Goal: Task Accomplishment & Management: Use online tool/utility

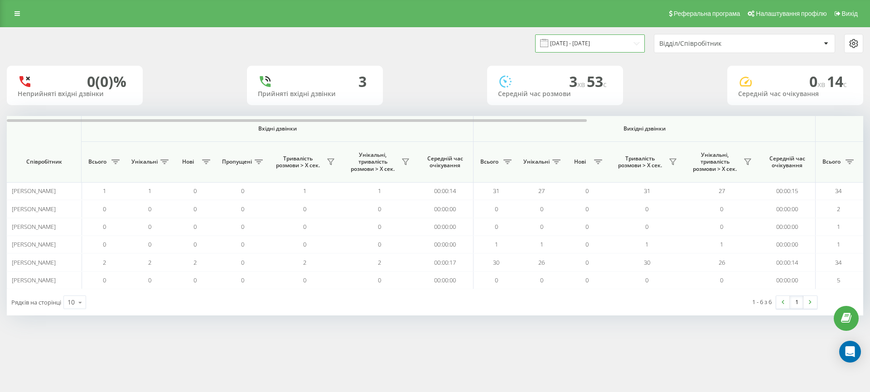
click at [627, 44] on input "[DATE] - [DATE]" at bounding box center [590, 43] width 110 height 18
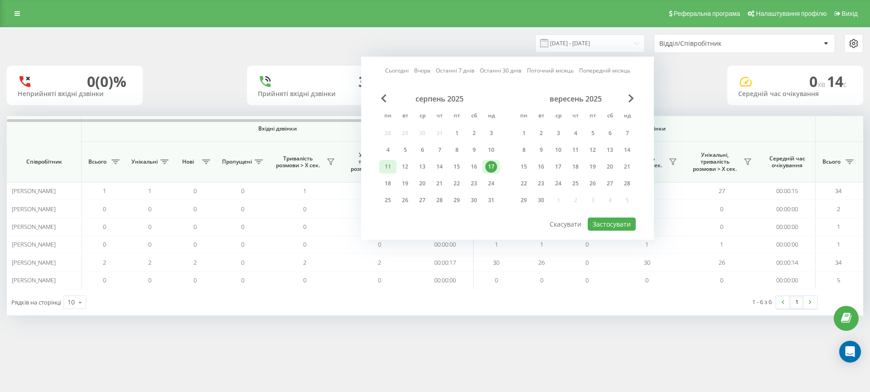
click at [393, 167] on div "11" at bounding box center [388, 167] width 12 height 12
click at [493, 171] on div "17" at bounding box center [491, 167] width 12 height 12
click at [602, 225] on button "Застосувати" at bounding box center [612, 223] width 48 height 13
type input "[DATE] - [DATE]"
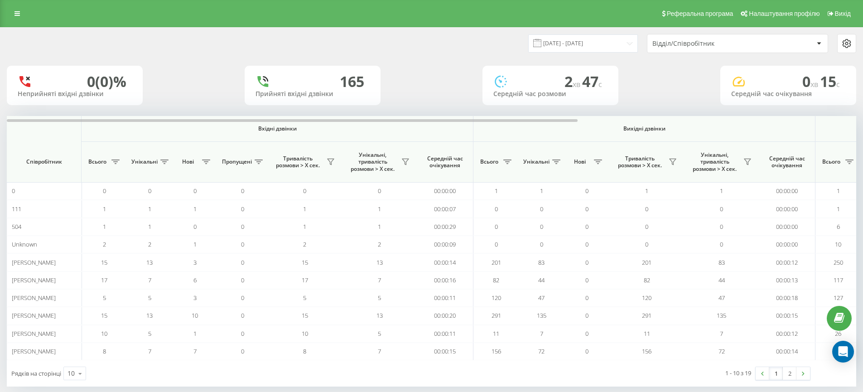
click at [704, 45] on div "Відділ/Співробітник" at bounding box center [706, 44] width 108 height 8
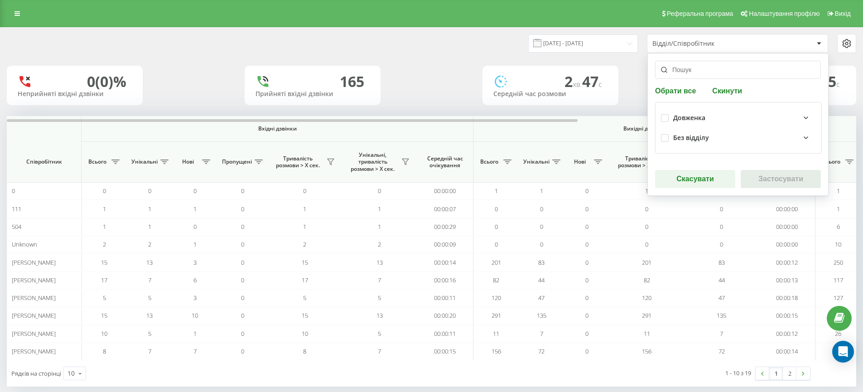
click at [714, 117] on div "Довженка" at bounding box center [744, 117] width 143 height 11
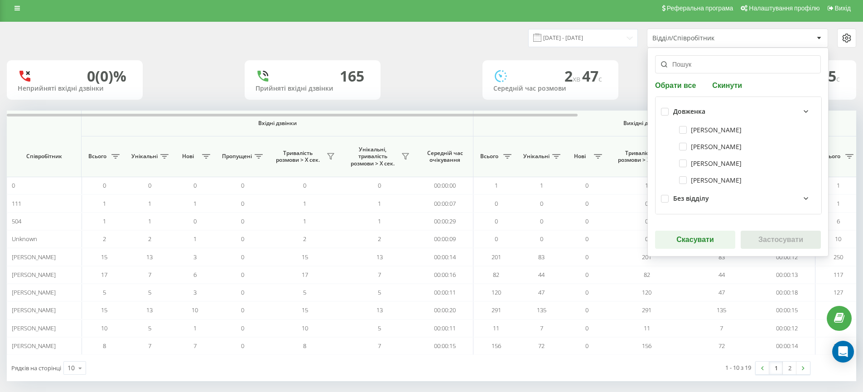
scroll to position [13, 0]
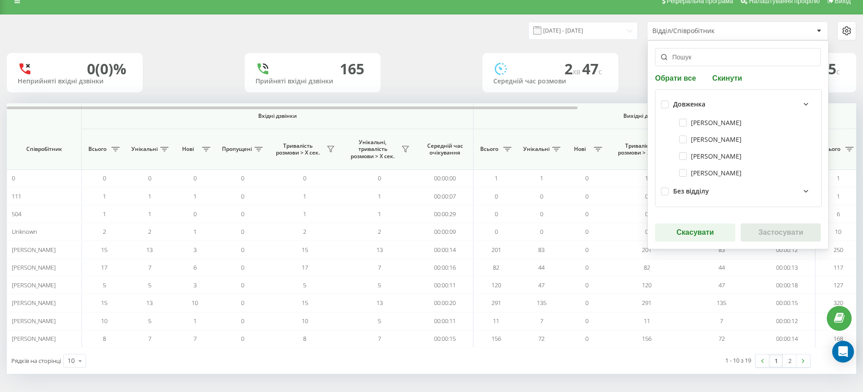
click at [763, 190] on div "Без відділу" at bounding box center [744, 191] width 143 height 11
click at [748, 192] on div "Без відділу" at bounding box center [744, 191] width 143 height 11
click at [801, 191] on icon at bounding box center [806, 191] width 11 height 11
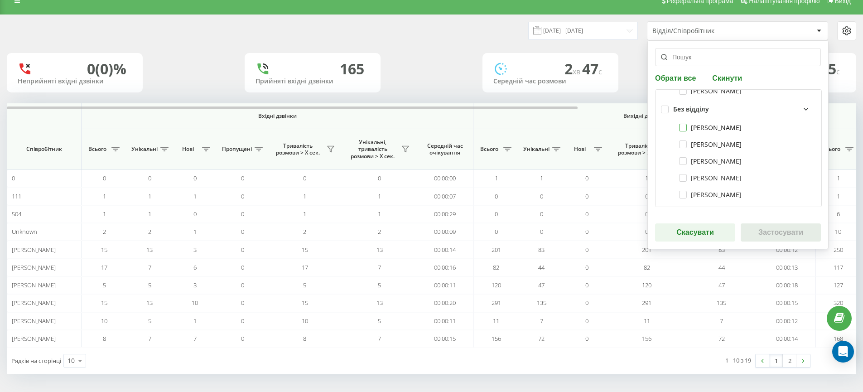
click at [709, 126] on label "[PERSON_NAME]" at bounding box center [710, 128] width 63 height 8
checkbox input "true"
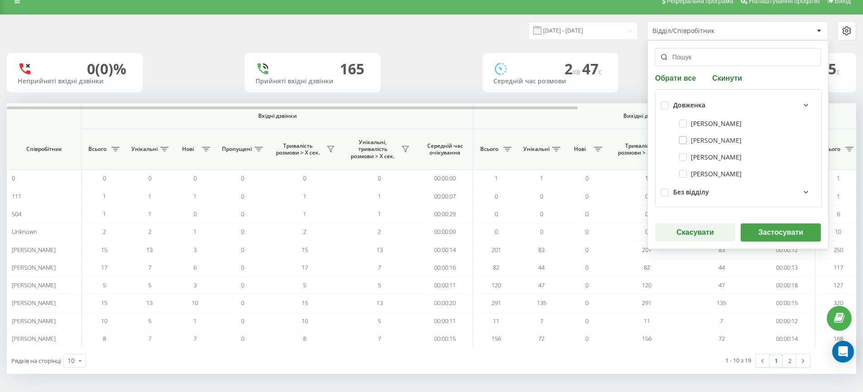
scroll to position [219, 0]
click at [773, 232] on button "Застосувати" at bounding box center [781, 232] width 80 height 18
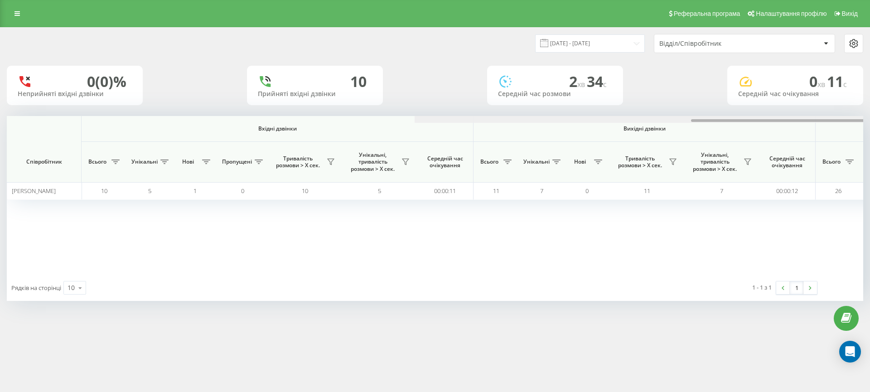
scroll to position [0, 408]
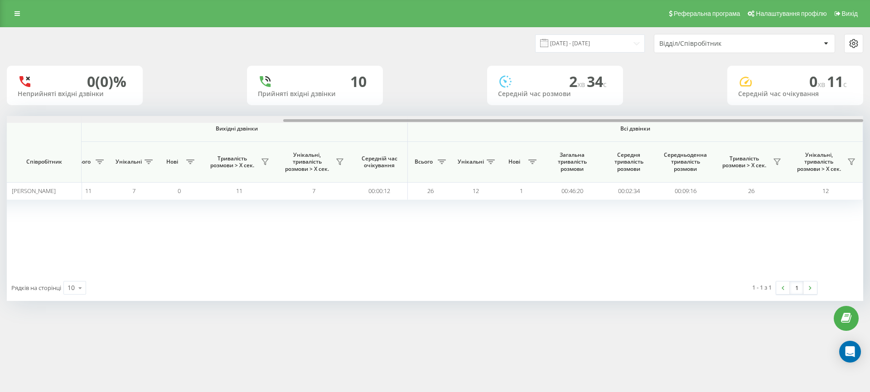
drag, startPoint x: 414, startPoint y: 122, endPoint x: 794, endPoint y: 121, distance: 380.2
click at [794, 121] on div at bounding box center [435, 119] width 856 height 7
drag, startPoint x: 691, startPoint y: 118, endPoint x: 774, endPoint y: 119, distance: 82.5
click at [763, 119] on div at bounding box center [435, 119] width 856 height 7
click at [678, 43] on div "Відділ/Співробітник" at bounding box center [713, 44] width 108 height 8
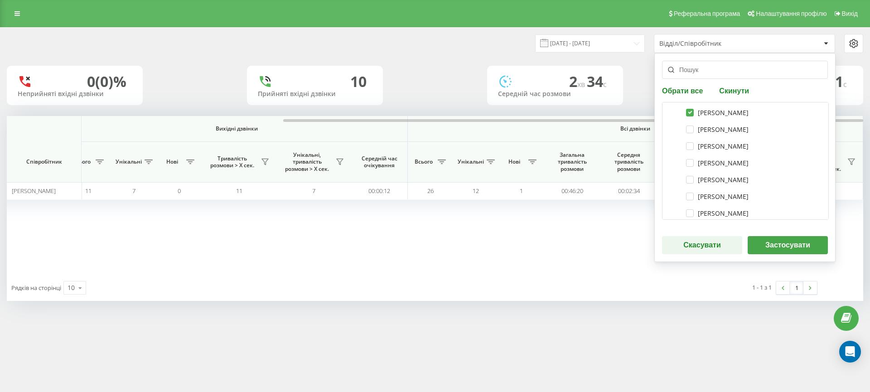
scroll to position [110, 0]
click at [710, 117] on div "[PERSON_NAME]" at bounding box center [745, 113] width 155 height 17
click at [711, 113] on label "[PERSON_NAME]" at bounding box center [717, 113] width 63 height 8
checkbox input "false"
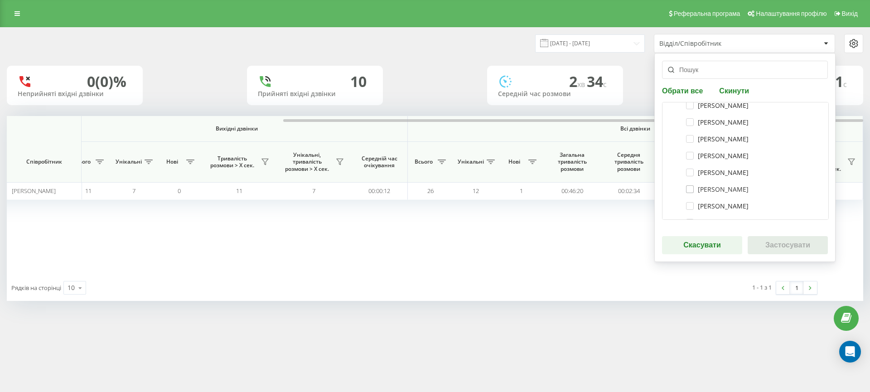
scroll to position [169, 0]
click at [703, 73] on input "text" at bounding box center [745, 70] width 166 height 18
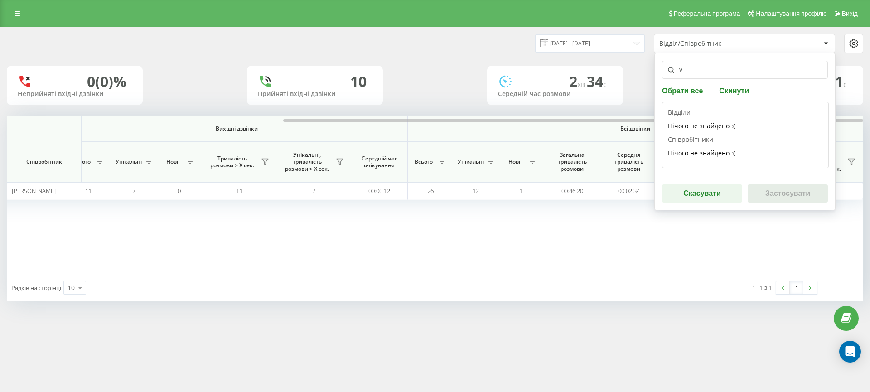
scroll to position [0, 0]
type input "v"
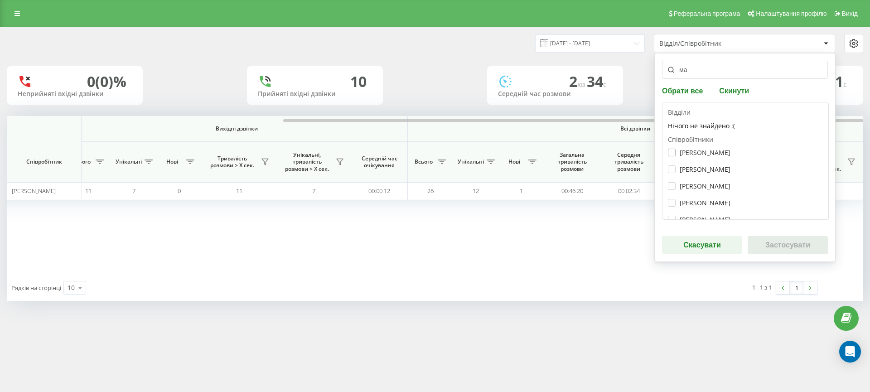
type input "ма"
click at [712, 151] on label "[PERSON_NAME]" at bounding box center [699, 153] width 63 height 8
checkbox input "true"
click at [777, 248] on button "Застосувати" at bounding box center [788, 245] width 80 height 18
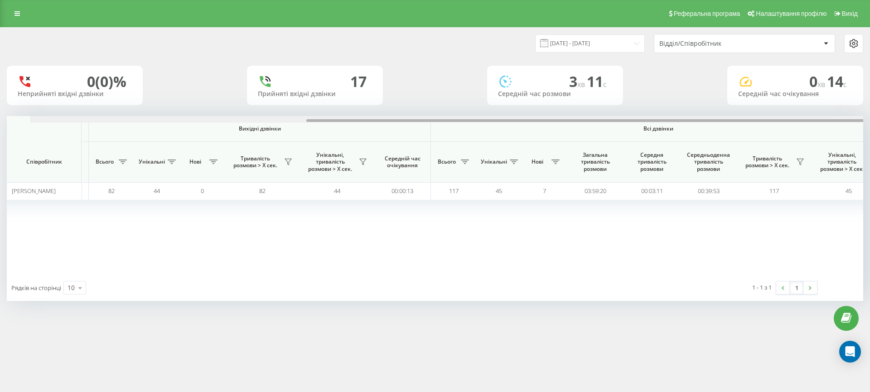
scroll to position [0, 408]
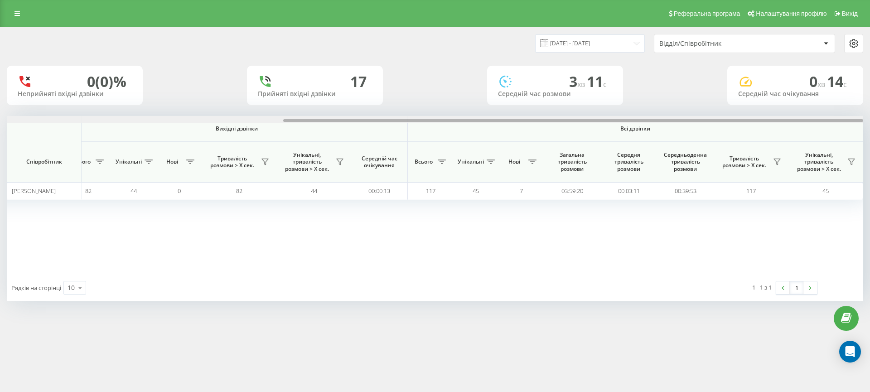
drag, startPoint x: 392, startPoint y: 121, endPoint x: 766, endPoint y: 129, distance: 374.4
click at [766, 129] on div "Вхідні дзвінки Вихідні дзвінки Всі дзвінки Співробітник Всього Унікальні Нові П…" at bounding box center [435, 195] width 856 height 159
click at [706, 47] on div "Відділ/Співробітник" at bounding box center [744, 43] width 180 height 18
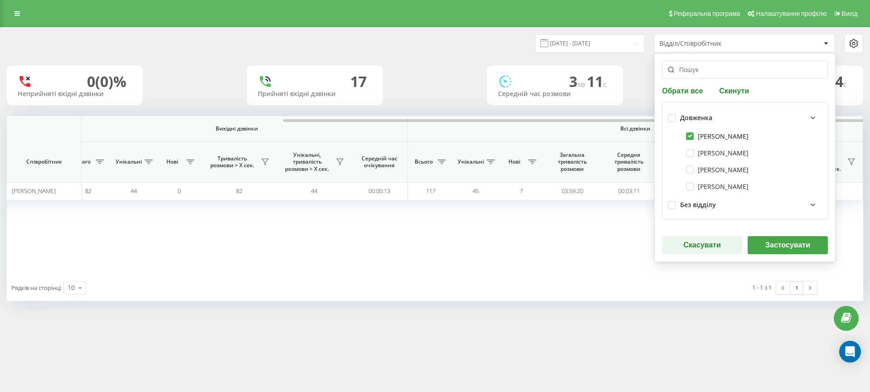
click at [712, 134] on label "[PERSON_NAME]" at bounding box center [717, 136] width 63 height 8
checkbox input "false"
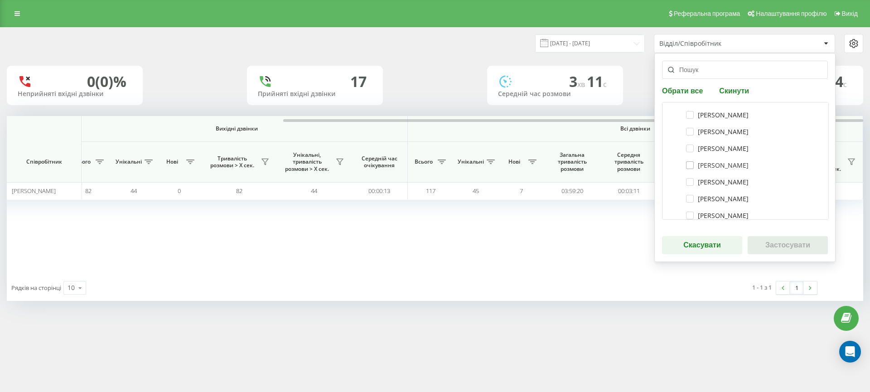
scroll to position [136, 0]
click at [734, 118] on label "[PERSON_NAME]" at bounding box center [717, 120] width 63 height 8
checkbox input "true"
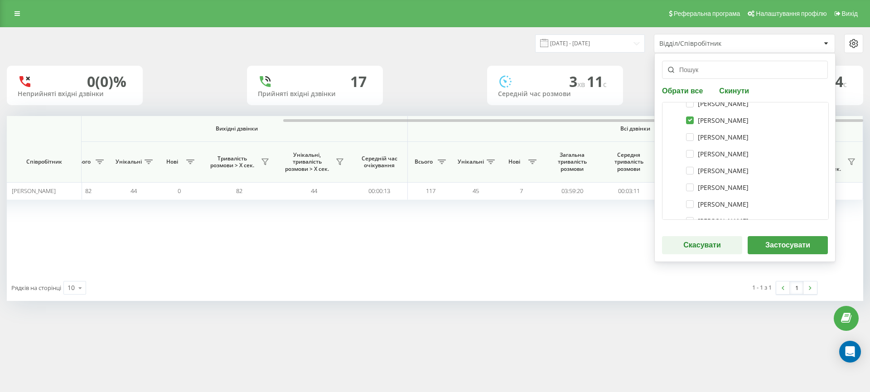
click at [776, 248] on button "Застосувати" at bounding box center [788, 245] width 80 height 18
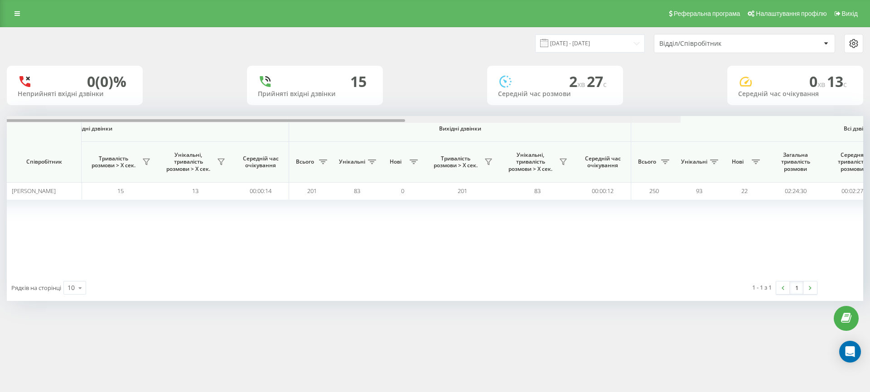
scroll to position [0, 408]
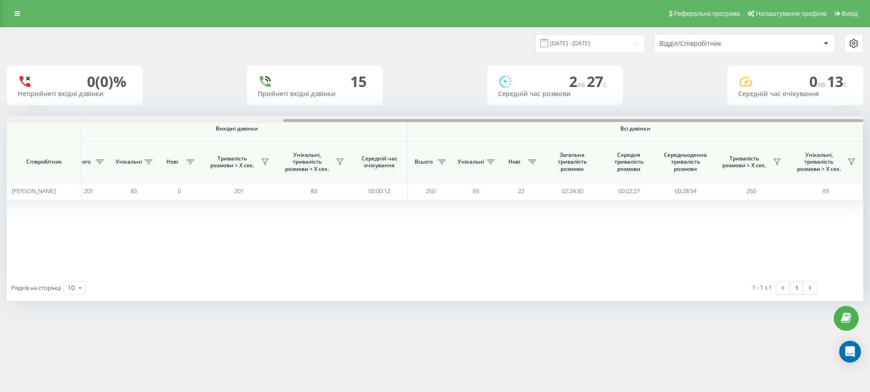
drag, startPoint x: 442, startPoint y: 121, endPoint x: 870, endPoint y: 122, distance: 427.3
click at [870, 122] on div "[DATE] - [DATE] Відділ/Співробітник 0 (0)% Неприйняті вхідні дзвінки 15 Прийнят…" at bounding box center [435, 173] width 870 height 292
click at [677, 40] on div "Відділ/Співробітник" at bounding box center [713, 44] width 108 height 8
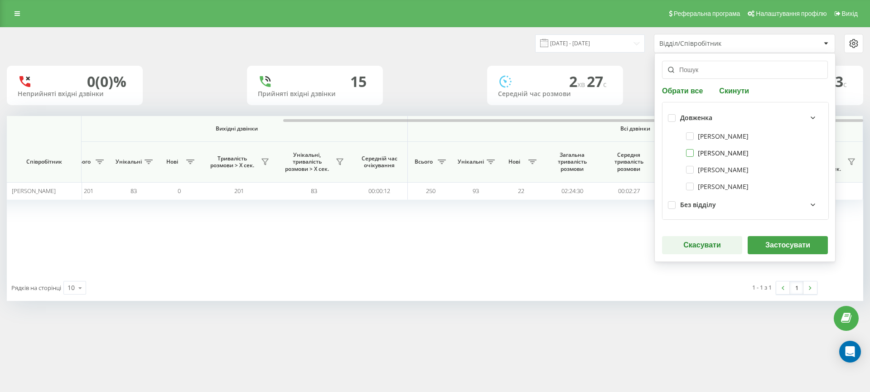
click at [717, 155] on label "[PERSON_NAME]" at bounding box center [717, 153] width 63 height 8
checkbox input "true"
click at [725, 172] on label "[PERSON_NAME]" at bounding box center [717, 173] width 63 height 8
checkbox input "false"
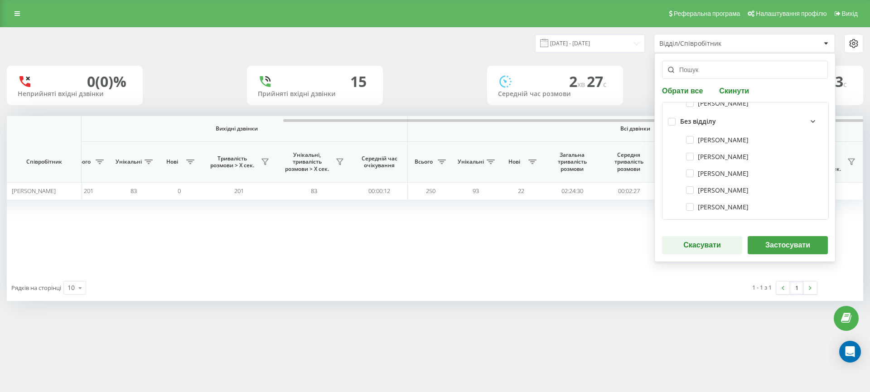
click at [776, 236] on button "Застосувати" at bounding box center [788, 245] width 80 height 18
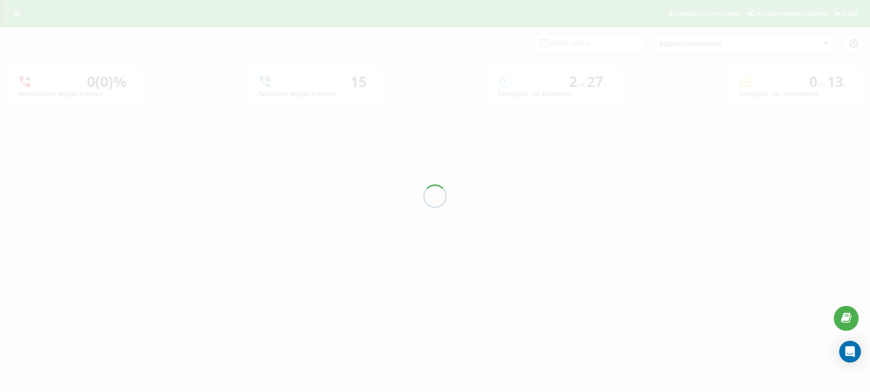
click at [780, 242] on div at bounding box center [435, 196] width 870 height 392
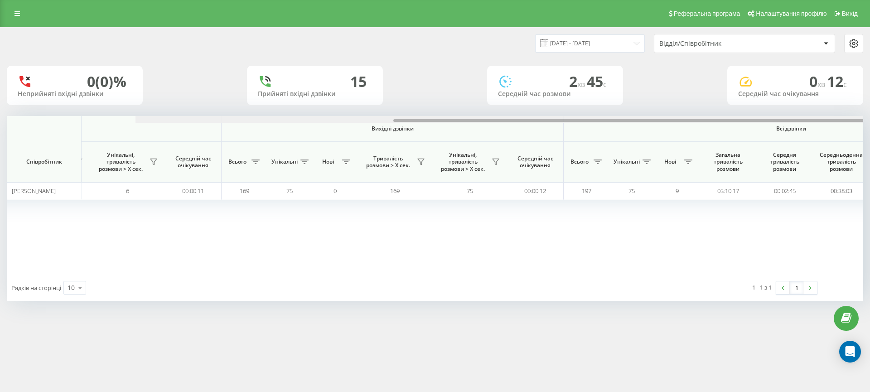
scroll to position [0, 408]
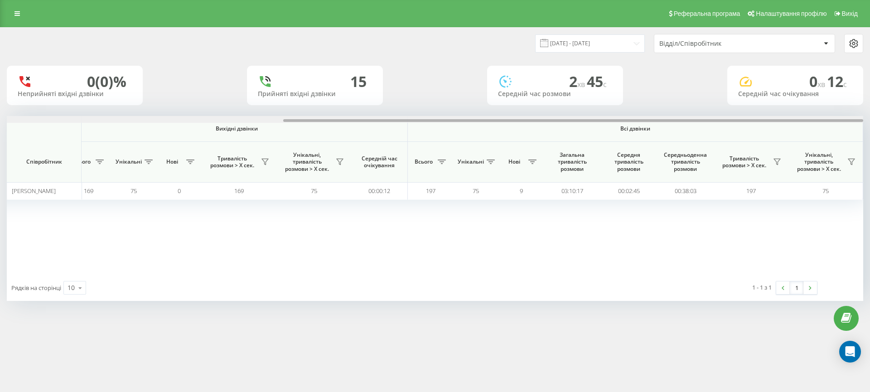
drag, startPoint x: 492, startPoint y: 121, endPoint x: 870, endPoint y: 124, distance: 377.9
click at [870, 124] on div "[DATE] - [DATE] Відділ/Співробітник 0 (0)% Неприйняті вхідні дзвінки 15 Прийнят…" at bounding box center [435, 173] width 870 height 292
click at [584, 39] on input "[DATE] - [DATE]" at bounding box center [590, 43] width 110 height 18
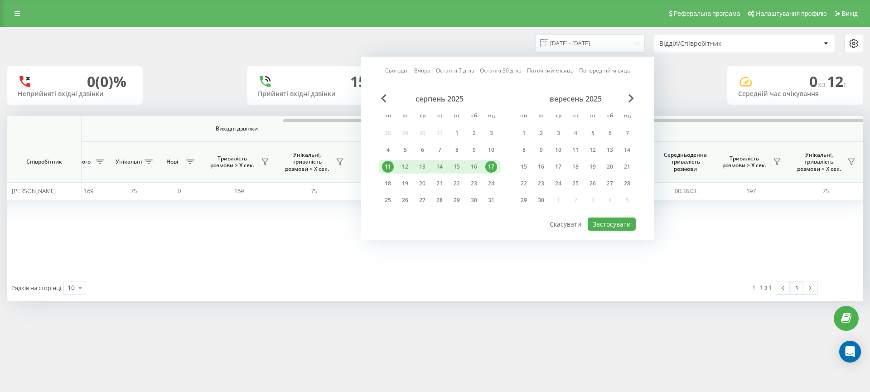
click at [730, 46] on div "Відділ/Співробітник" at bounding box center [713, 44] width 108 height 8
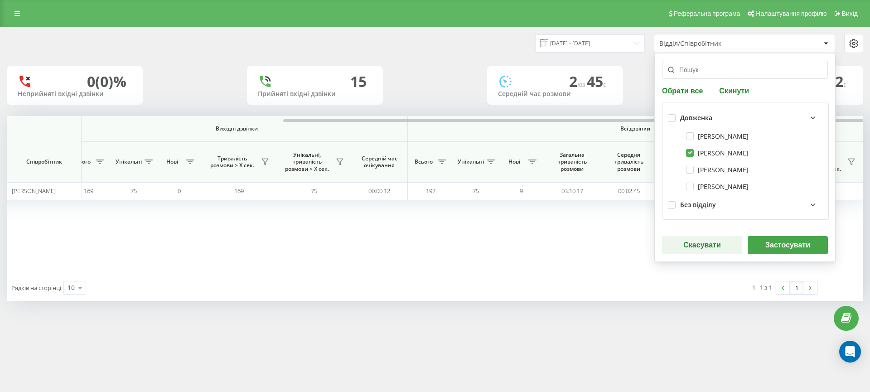
click at [730, 148] on div "[PERSON_NAME]" at bounding box center [745, 153] width 155 height 17
click at [728, 150] on label "[PERSON_NAME]" at bounding box center [717, 153] width 63 height 8
checkbox input "false"
click at [722, 71] on input "text" at bounding box center [745, 70] width 166 height 18
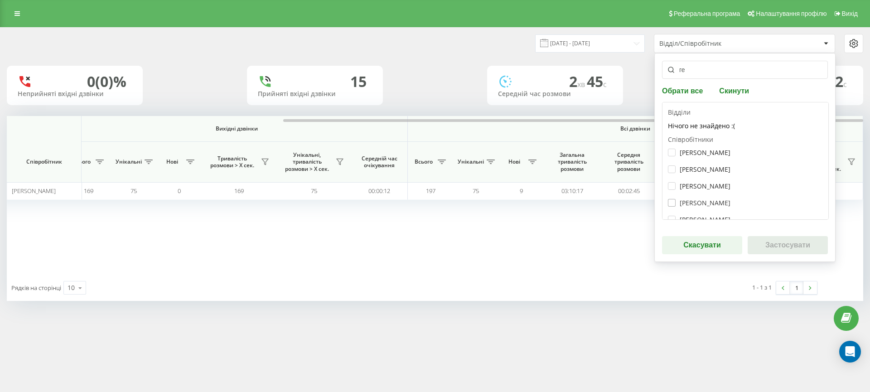
type input "ге"
click at [705, 201] on label "[PERSON_NAME]" at bounding box center [699, 203] width 63 height 8
checkbox input "true"
click at [788, 245] on button "Застосувати" at bounding box center [788, 245] width 80 height 18
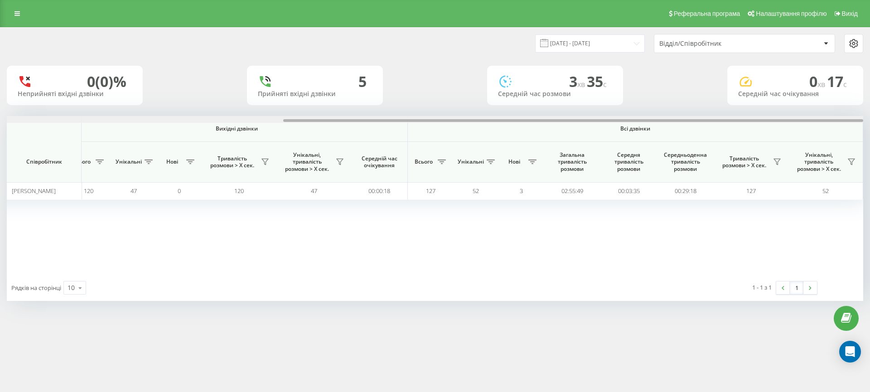
drag, startPoint x: 435, startPoint y: 120, endPoint x: 870, endPoint y: 121, distance: 434.5
click at [870, 121] on div "[DATE] - [DATE] Відділ/Співробітник 0 (0)% Неприйняті вхідні дзвінки 5 Прийняті…" at bounding box center [435, 173] width 870 height 292
click at [696, 38] on div "Відділ/Співробітник" at bounding box center [744, 43] width 180 height 18
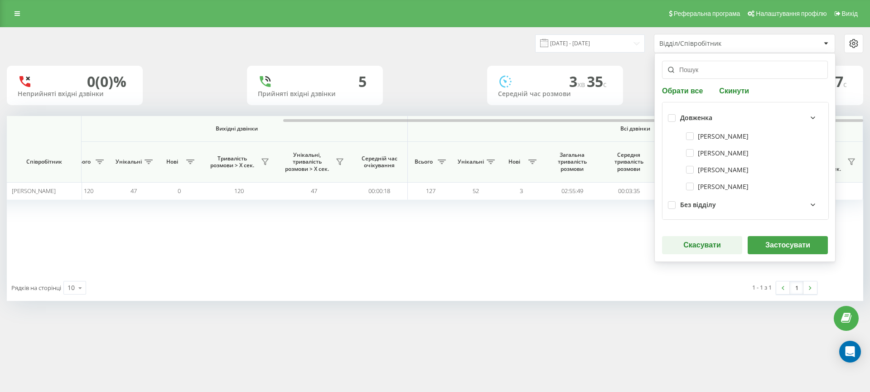
click at [730, 68] on input "text" at bounding box center [745, 70] width 166 height 18
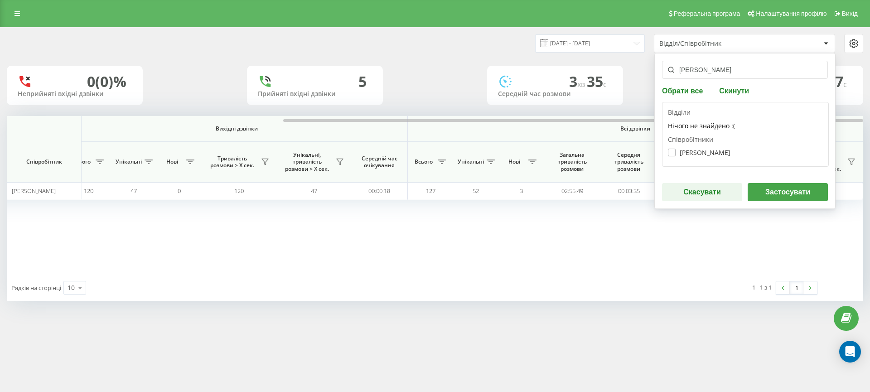
type input "[PERSON_NAME]"
click at [695, 153] on label "[PERSON_NAME]" at bounding box center [699, 153] width 63 height 8
checkbox input "true"
click at [797, 193] on button "Застосувати" at bounding box center [788, 192] width 80 height 18
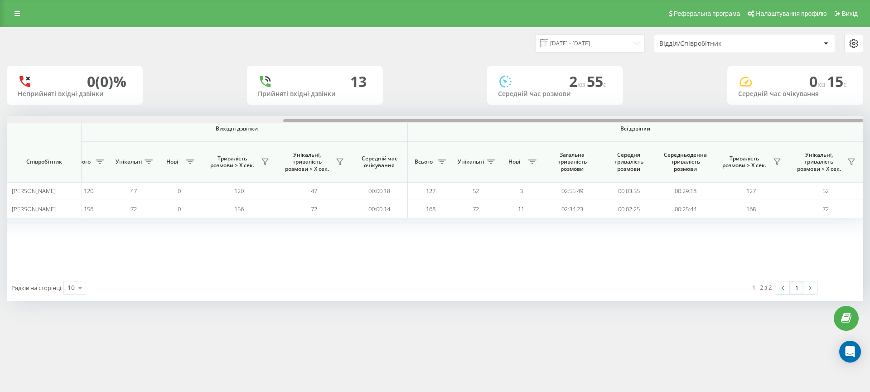
drag, startPoint x: 310, startPoint y: 119, endPoint x: 716, endPoint y: 130, distance: 406.1
click at [716, 130] on div "Вхідні дзвінки Вихідні дзвінки Всі дзвінки Співробітник Всього Унікальні Нові П…" at bounding box center [435, 195] width 856 height 159
click at [683, 39] on div "Відділ/Співробітник" at bounding box center [744, 43] width 180 height 18
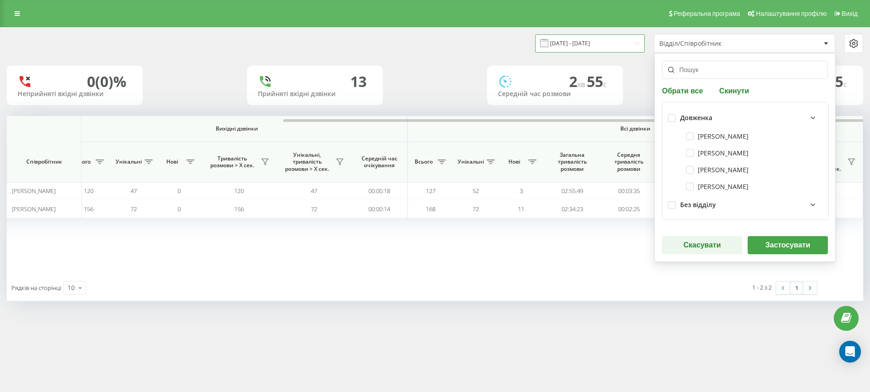
click at [599, 40] on input "[DATE] - [DATE]" at bounding box center [590, 43] width 110 height 18
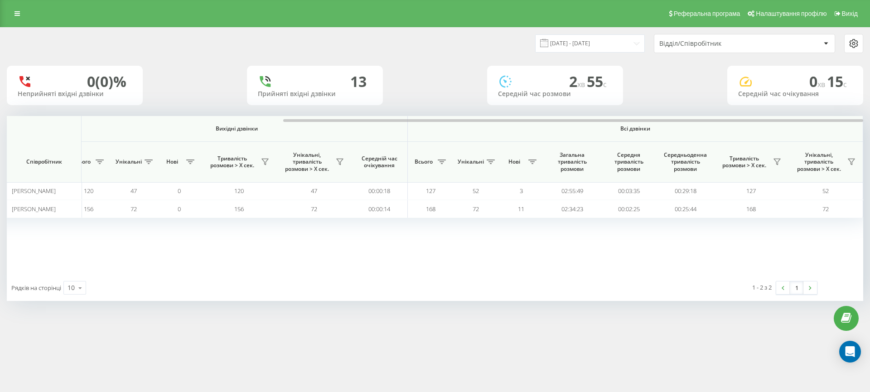
click at [709, 42] on div "Відділ/Співробітник" at bounding box center [713, 44] width 108 height 8
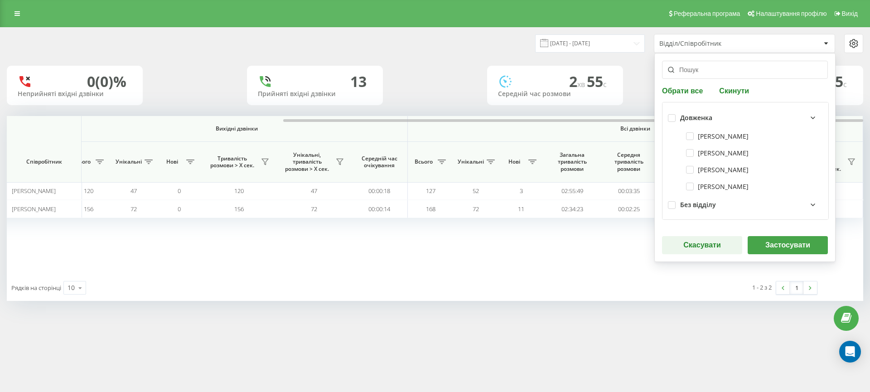
click at [709, 72] on input "text" at bounding box center [745, 70] width 166 height 18
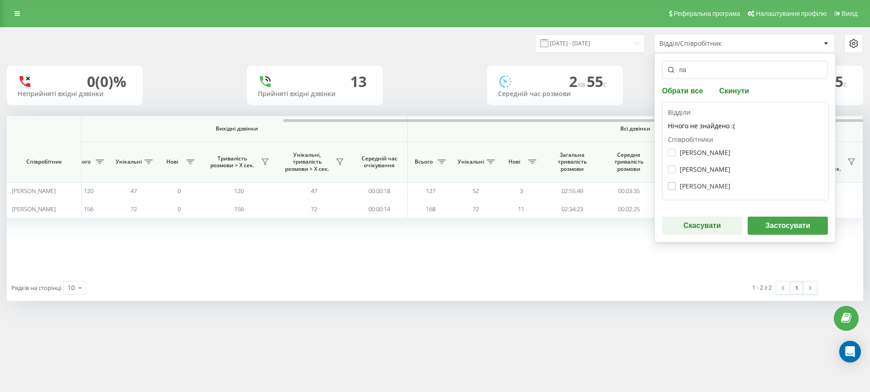
type input "па"
click at [714, 188] on label "[PERSON_NAME]" at bounding box center [699, 186] width 63 height 8
checkbox input "true"
click at [778, 228] on button "Застосувати" at bounding box center [788, 226] width 80 height 18
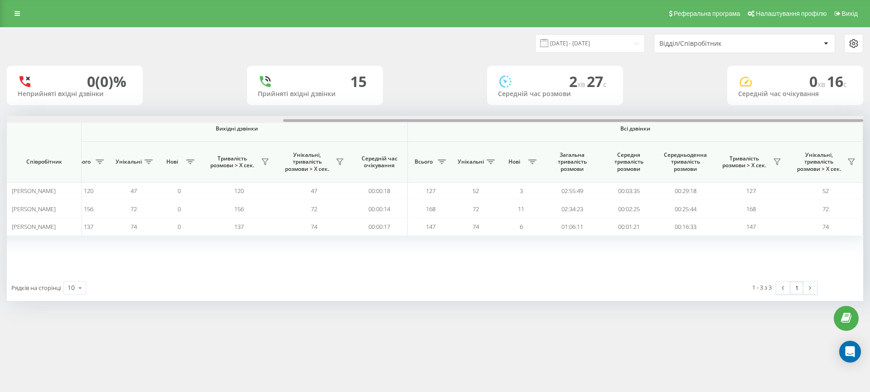
drag, startPoint x: 356, startPoint y: 119, endPoint x: 741, endPoint y: 140, distance: 385.3
click at [741, 140] on div "Вхідні дзвінки Вихідні дзвінки Всі дзвінки Співробітник Всього Унікальні Нові П…" at bounding box center [435, 195] width 856 height 159
click at [685, 45] on div "Відділ/Співробітник" at bounding box center [713, 44] width 108 height 8
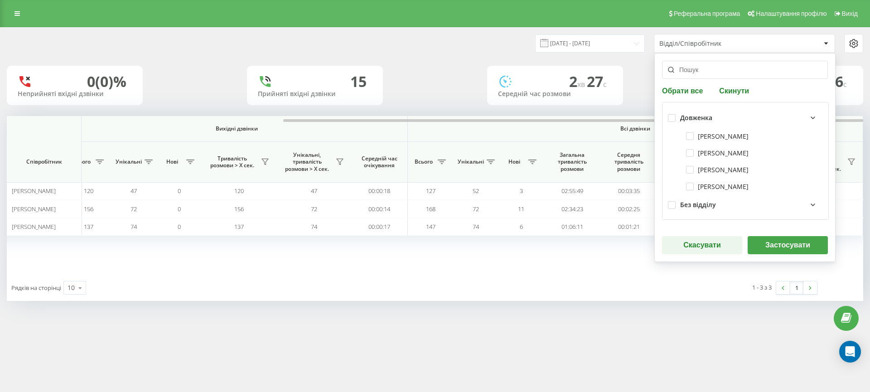
click at [694, 74] on input "text" at bounding box center [745, 70] width 166 height 18
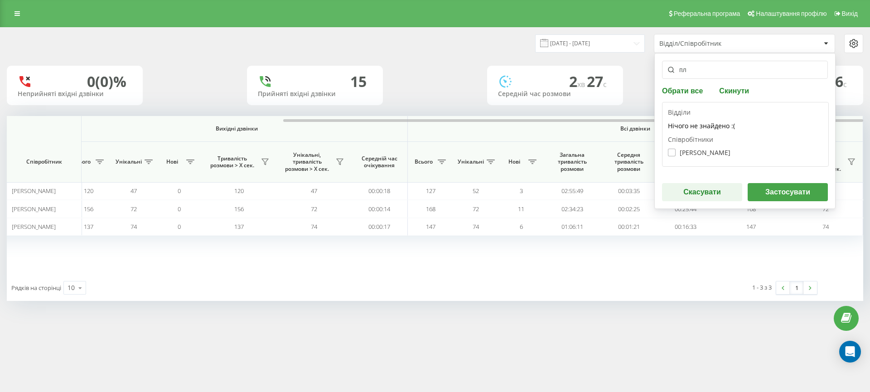
type input "пл"
click at [710, 150] on label "[PERSON_NAME]" at bounding box center [699, 153] width 63 height 8
checkbox input "true"
click at [778, 188] on button "Застосувати" at bounding box center [788, 192] width 80 height 18
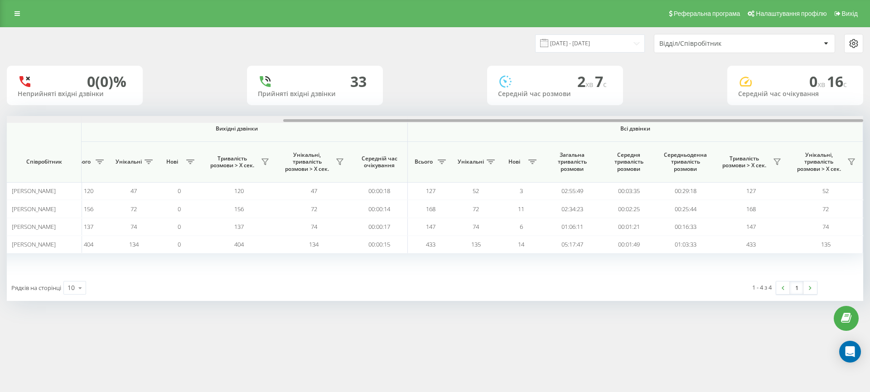
drag, startPoint x: 334, startPoint y: 120, endPoint x: 735, endPoint y: 121, distance: 401.0
click at [735, 121] on div at bounding box center [573, 120] width 580 height 3
click at [687, 45] on div "Відділ/Співробітник" at bounding box center [713, 44] width 108 height 8
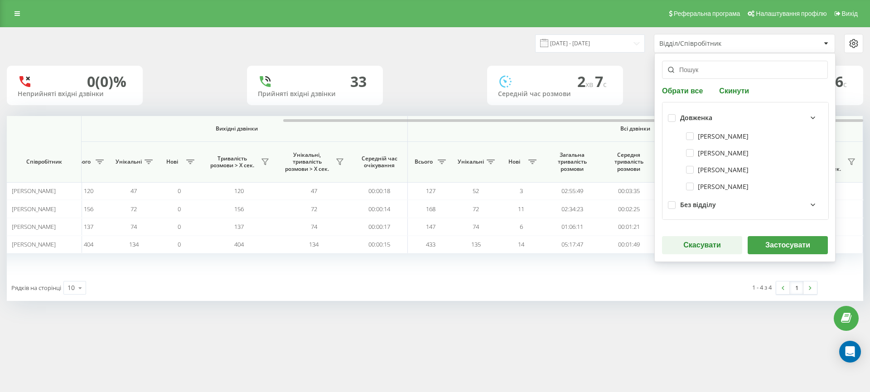
scroll to position [179, 0]
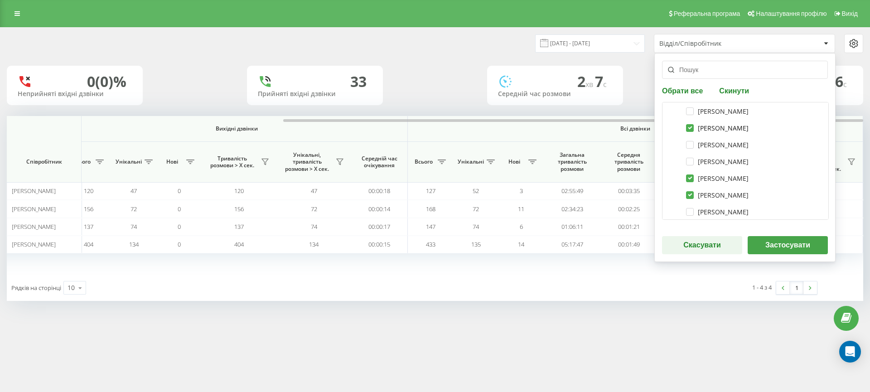
click at [702, 126] on label "[PERSON_NAME]" at bounding box center [717, 128] width 63 height 8
checkbox input "false"
click at [710, 184] on div "[PERSON_NAME]" at bounding box center [745, 178] width 155 height 17
click at [711, 182] on label "[PERSON_NAME]" at bounding box center [717, 178] width 63 height 8
checkbox input "false"
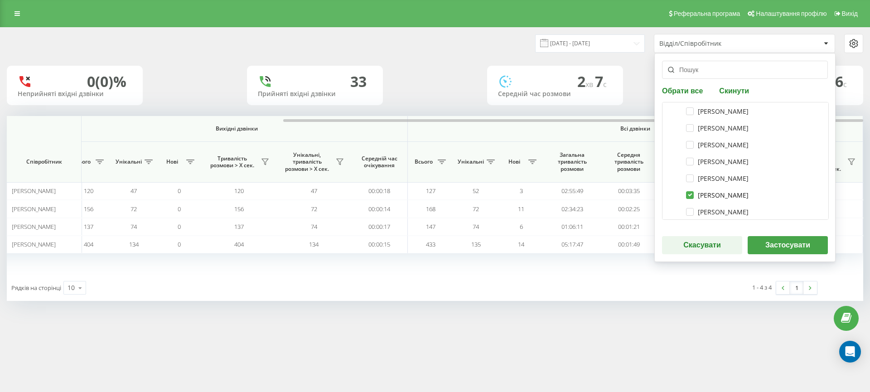
click at [712, 193] on label "[PERSON_NAME]" at bounding box center [717, 195] width 63 height 8
checkbox input "false"
click at [714, 187] on label "[PERSON_NAME]" at bounding box center [717, 189] width 63 height 8
checkbox input "false"
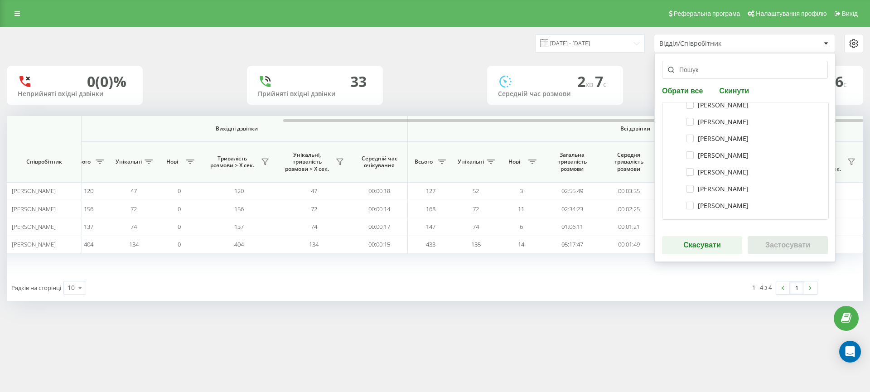
click at [703, 70] on input "text" at bounding box center [745, 70] width 166 height 18
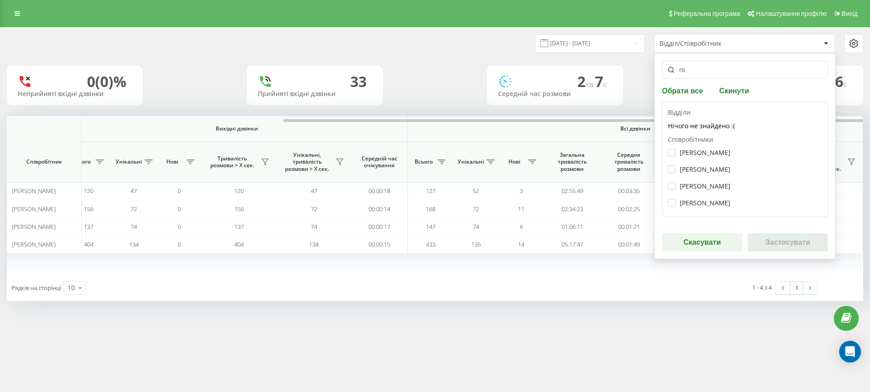
scroll to position [0, 0]
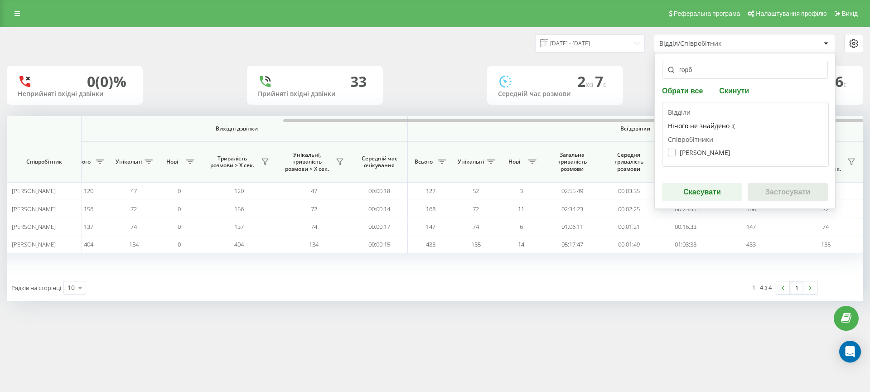
type input "горб"
click at [705, 154] on label "[PERSON_NAME]" at bounding box center [699, 153] width 63 height 8
checkbox input "true"
click at [792, 198] on button "Застосувати" at bounding box center [788, 192] width 80 height 18
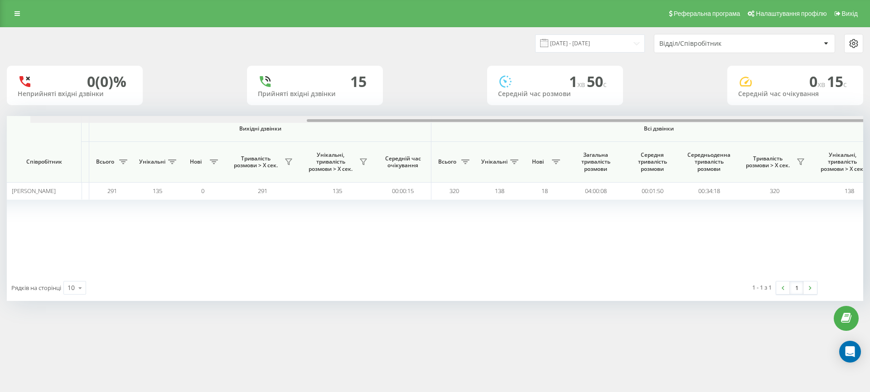
scroll to position [0, 408]
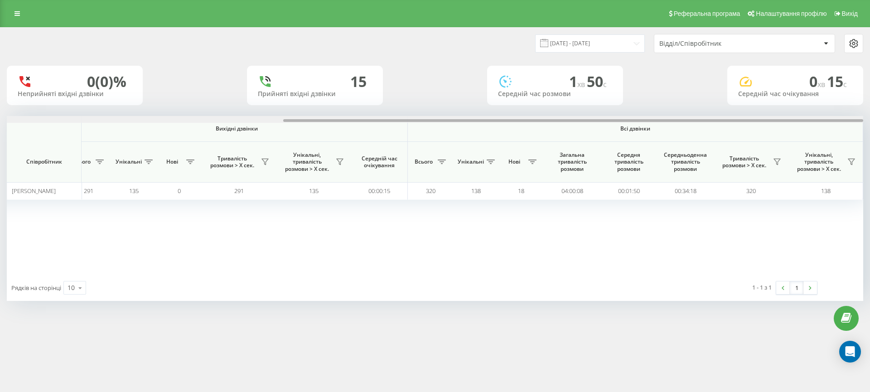
drag, startPoint x: 412, startPoint y: 121, endPoint x: 829, endPoint y: 132, distance: 416.6
click at [829, 132] on div "Вхідні дзвінки Вихідні дзвінки Всі дзвінки Співробітник Всього Унікальні Нові П…" at bounding box center [435, 195] width 856 height 159
click at [675, 40] on div "Відділ/Співробітник" at bounding box center [713, 44] width 108 height 8
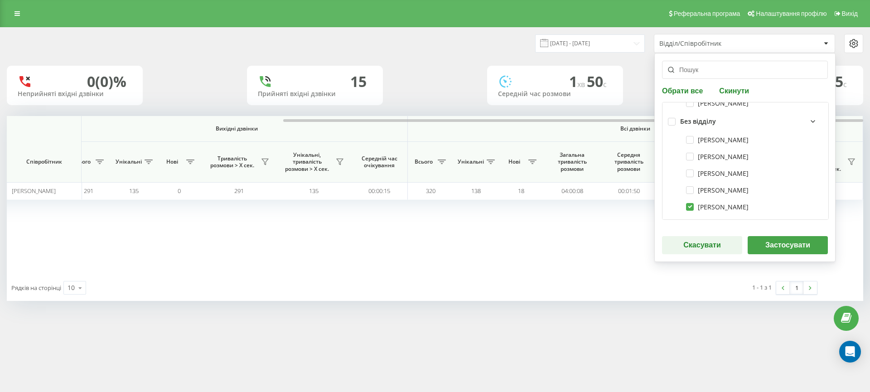
scroll to position [164, 0]
click at [707, 128] on label "[PERSON_NAME]" at bounding box center [717, 126] width 63 height 8
checkbox input "false"
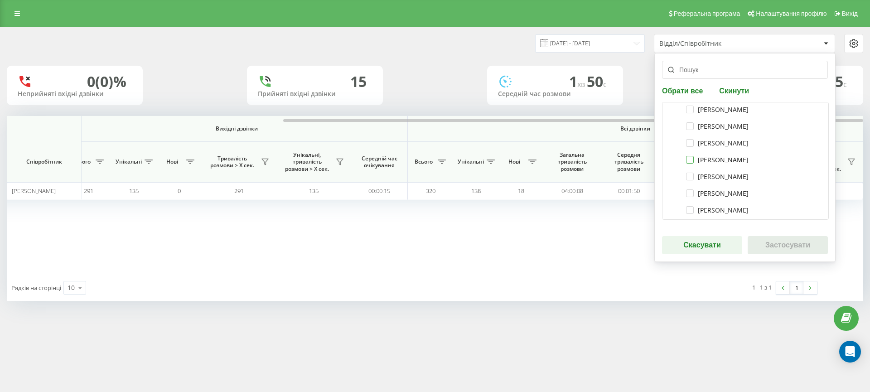
click at [713, 158] on label "[PERSON_NAME]" at bounding box center [717, 160] width 63 height 8
checkbox input "true"
click at [788, 245] on button "Застосувати" at bounding box center [788, 245] width 80 height 18
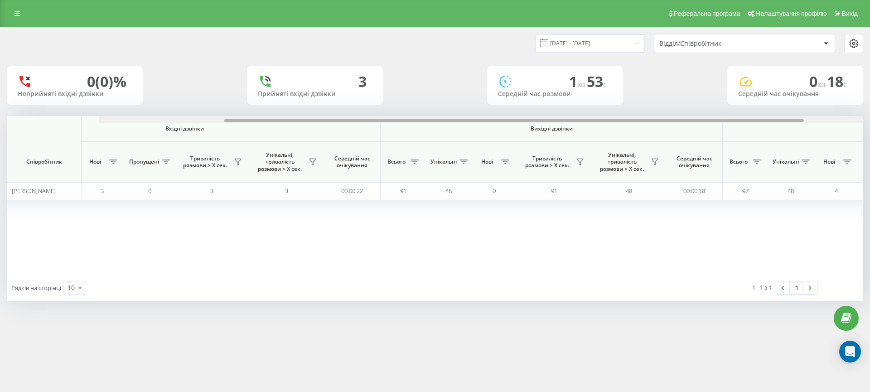
scroll to position [0, 408]
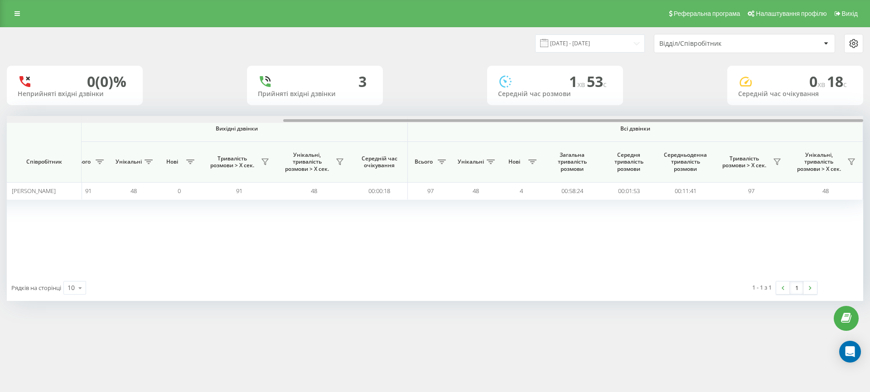
drag, startPoint x: 366, startPoint y: 120, endPoint x: 759, endPoint y: 121, distance: 392.4
click at [759, 121] on div at bounding box center [573, 120] width 580 height 3
click at [570, 43] on input "[DATE] - [DATE]" at bounding box center [590, 43] width 110 height 18
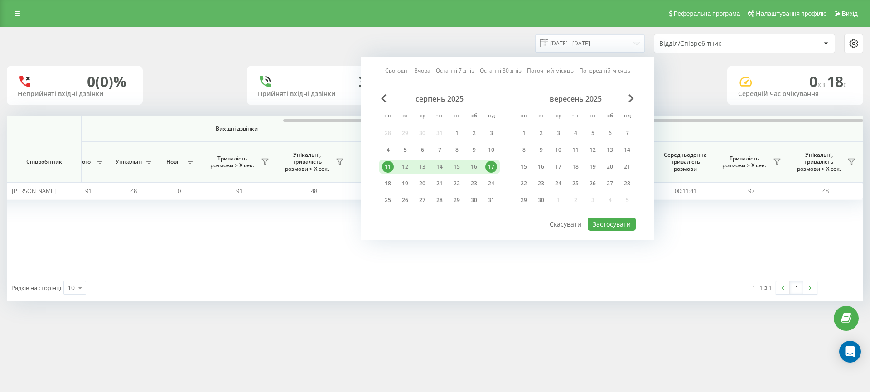
click at [687, 43] on div "Відділ/Співробітник" at bounding box center [713, 44] width 108 height 8
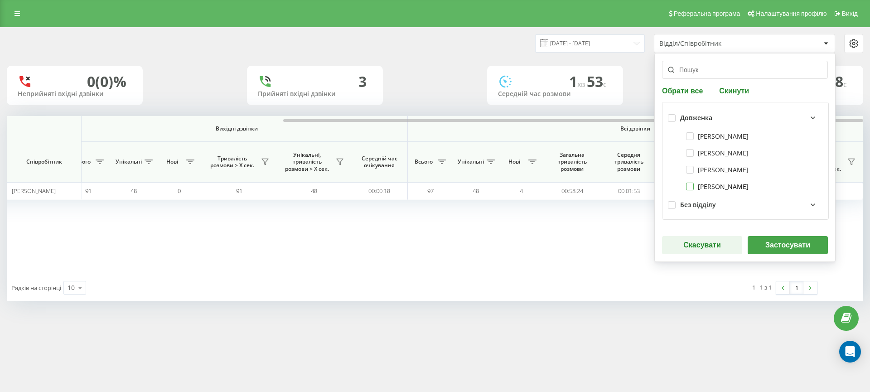
click at [717, 183] on label "[PERSON_NAME]" at bounding box center [717, 187] width 63 height 8
click at [731, 92] on button "Скинути" at bounding box center [733, 90] width 35 height 9
checkbox input "false"
click at [730, 189] on label "[PERSON_NAME]" at bounding box center [717, 187] width 63 height 8
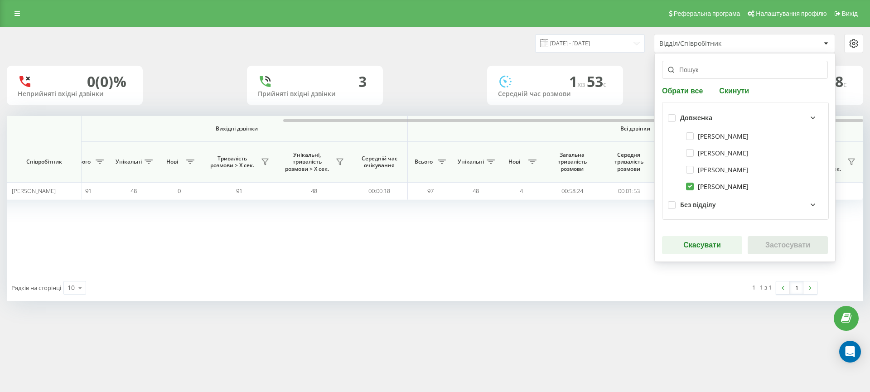
checkbox input "true"
click at [768, 243] on button "Застосувати" at bounding box center [788, 245] width 80 height 18
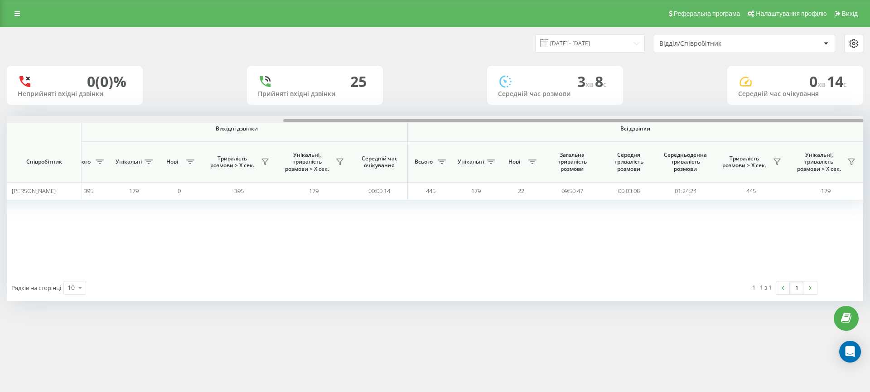
drag, startPoint x: 387, startPoint y: 121, endPoint x: 800, endPoint y: 119, distance: 412.8
click at [800, 119] on div at bounding box center [573, 120] width 580 height 3
